Goal: Information Seeking & Learning: Understand process/instructions

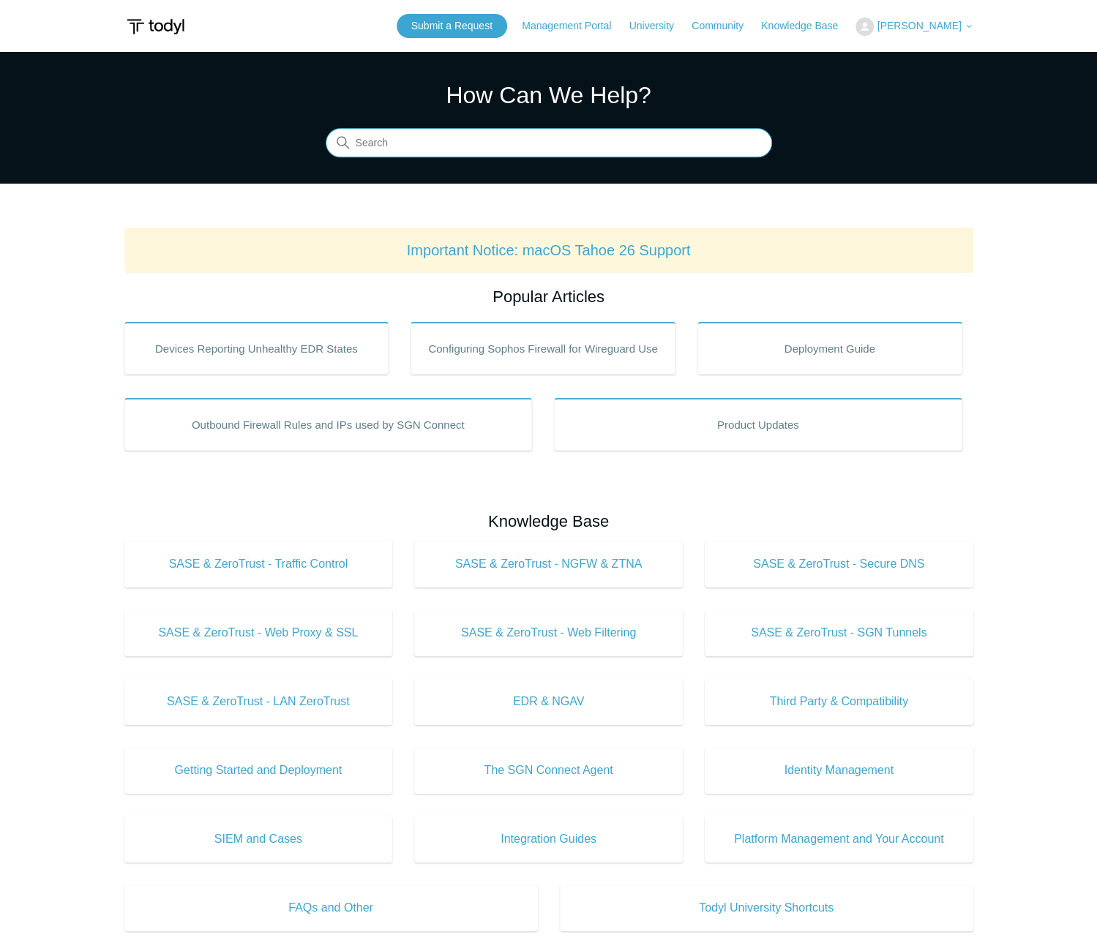
click at [455, 146] on input "Search" at bounding box center [549, 143] width 446 height 29
type input "remove tenant"
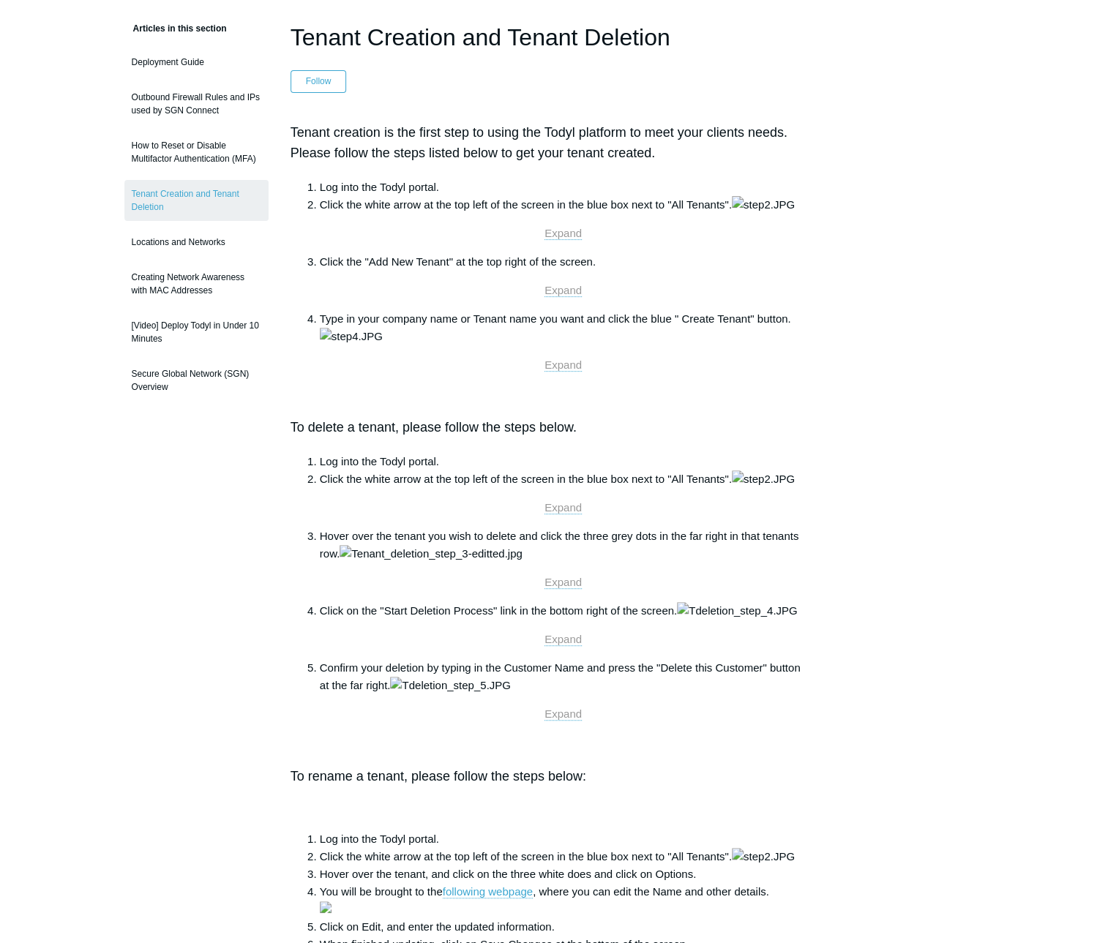
scroll to position [73, 0]
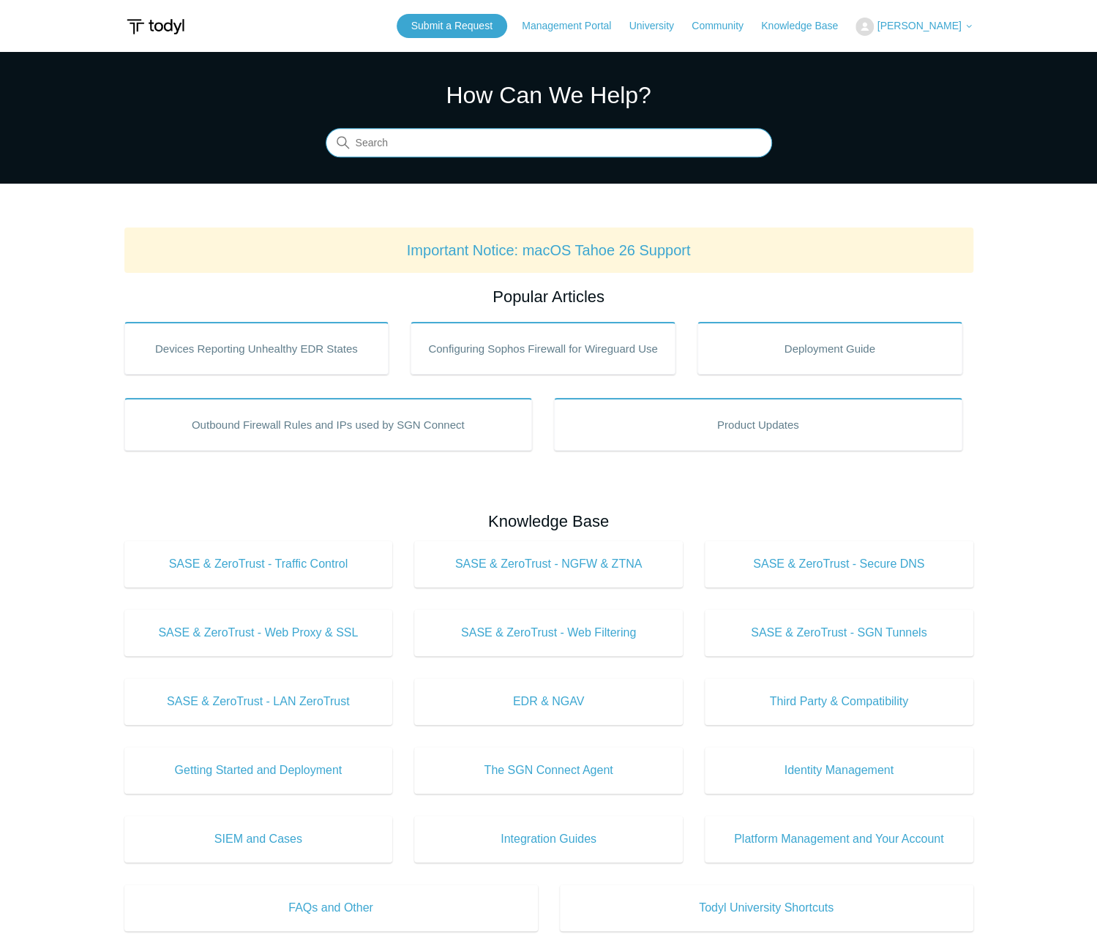
click at [417, 145] on input "Search" at bounding box center [549, 143] width 446 height 29
type input "removing tenant"
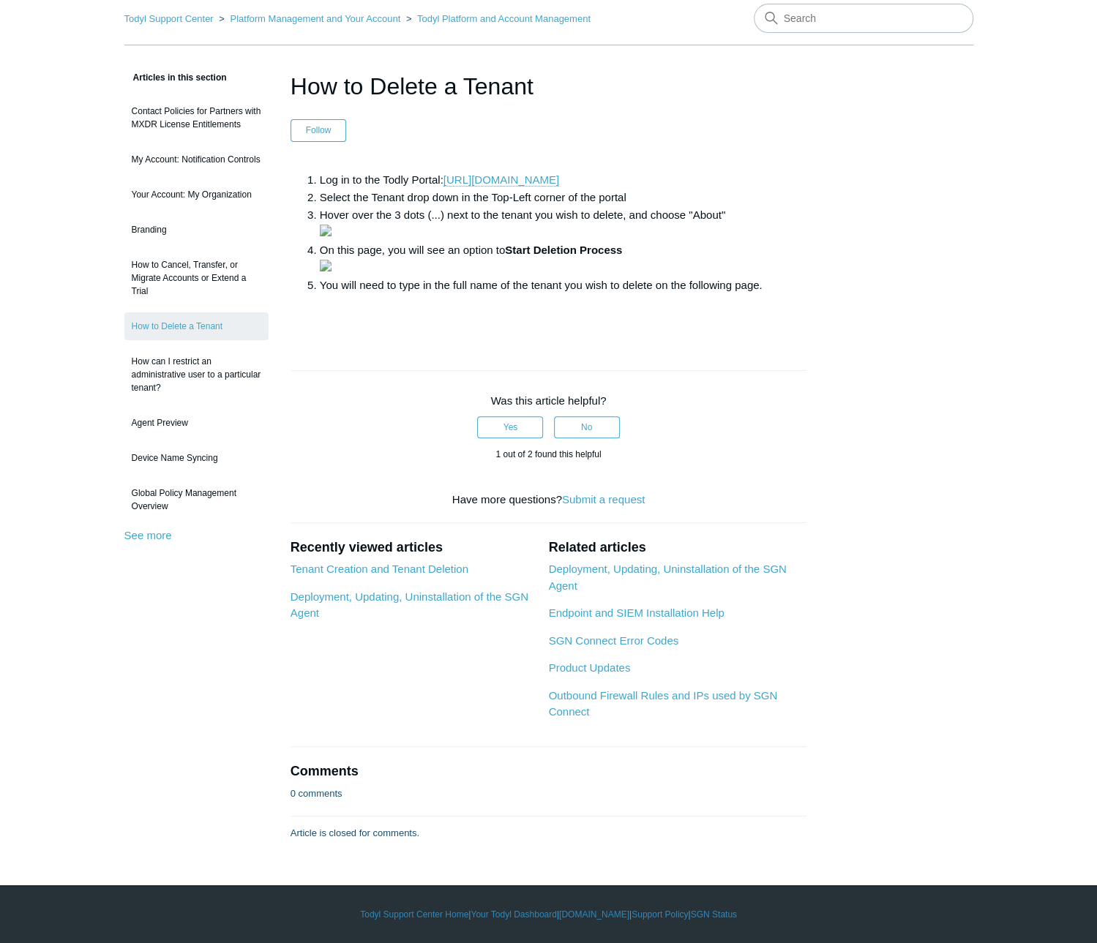
scroll to position [146, 0]
click at [529, 69] on header "How to Delete a Tenant Follow Not yet followed by anyone" at bounding box center [549, 105] width 517 height 73
